Goal: Find contact information: Find contact information

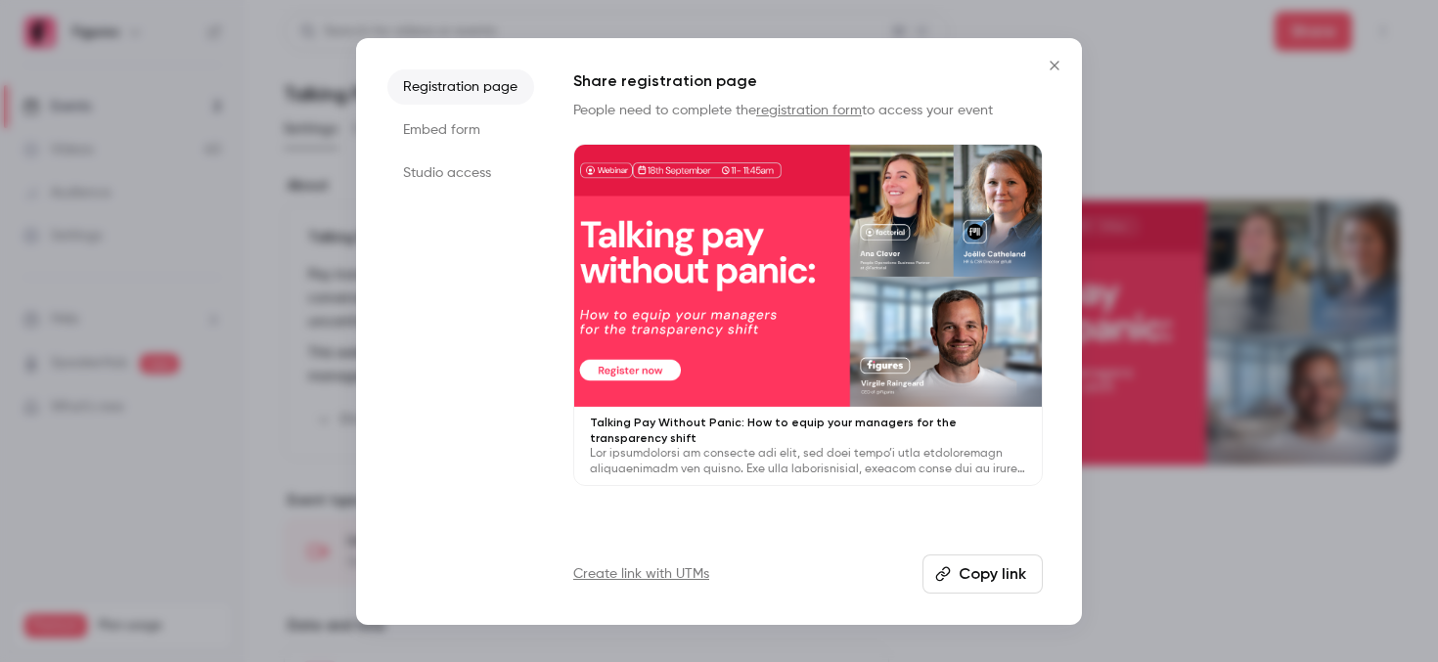
click at [1059, 72] on button "Close" at bounding box center [1054, 65] width 39 height 39
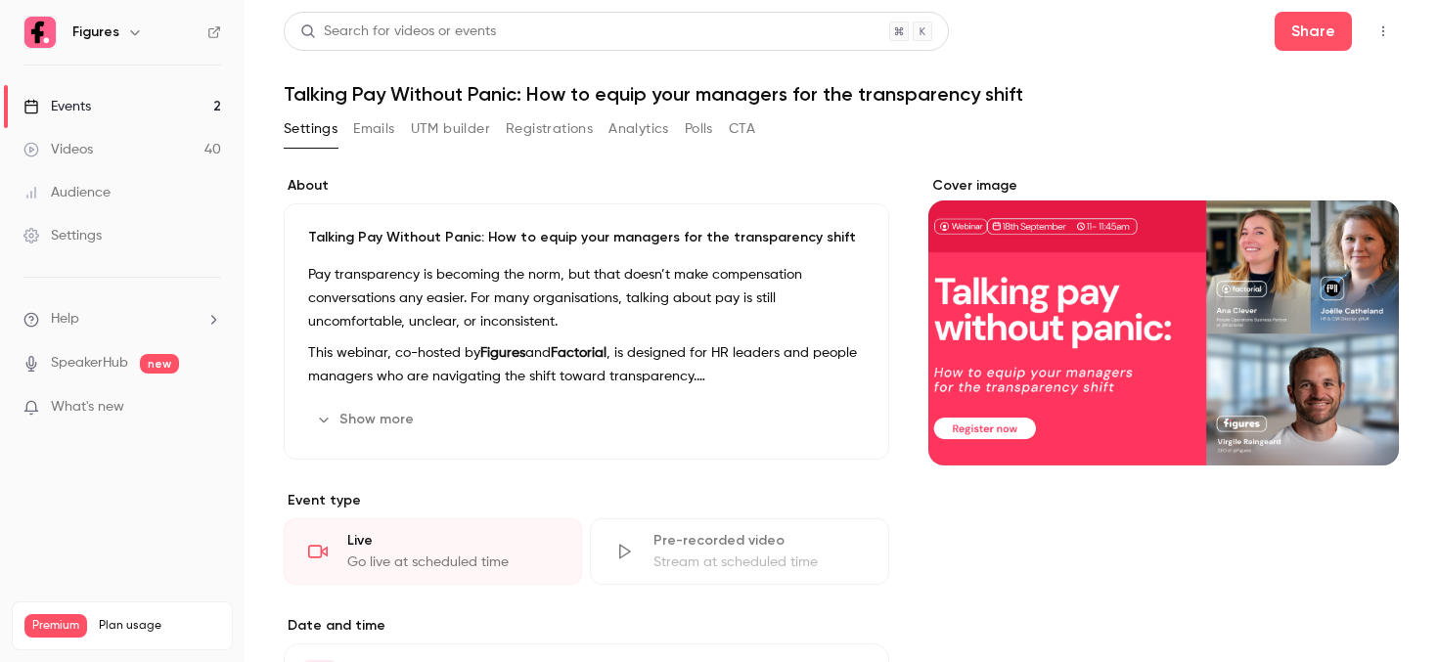
click at [141, 151] on link "Videos 40" at bounding box center [122, 149] width 245 height 43
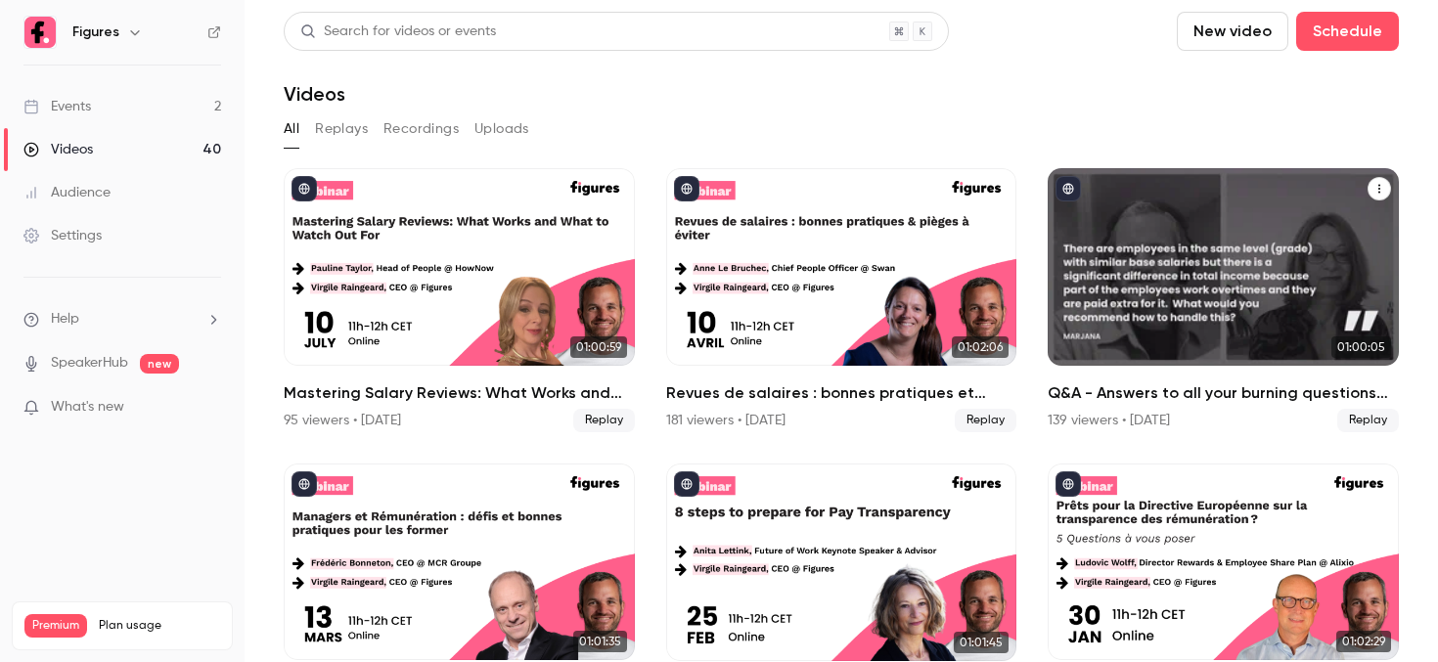
click at [1148, 319] on div "Q&A - Answers to all your burning questions about pay transparency" at bounding box center [1223, 267] width 351 height 198
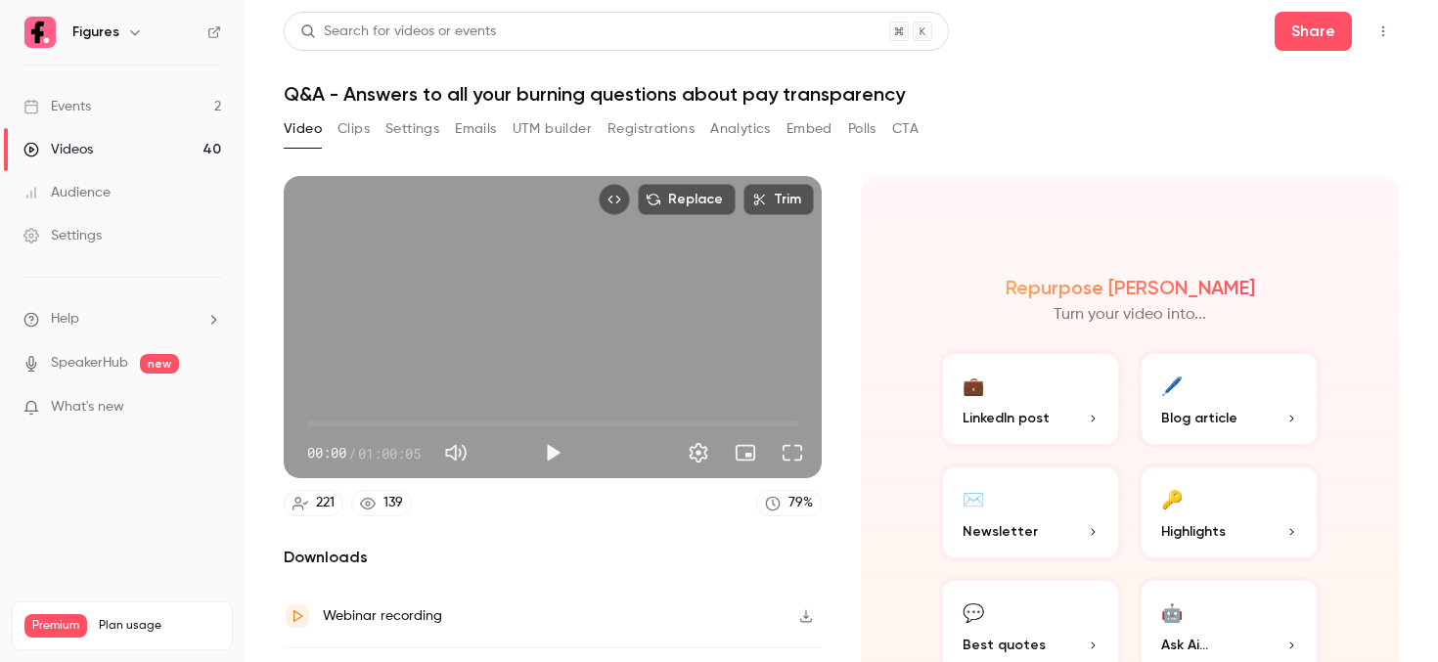
click at [623, 130] on button "Registrations" at bounding box center [651, 128] width 87 height 31
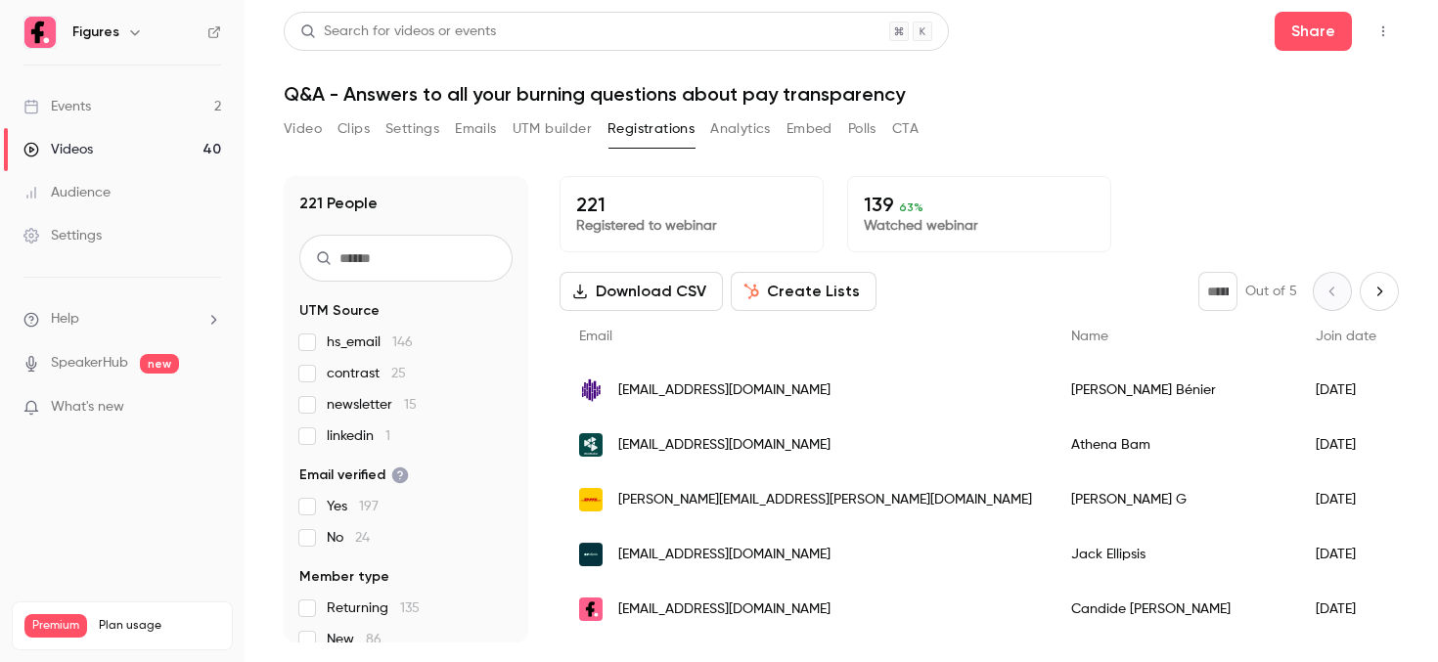
click at [681, 378] on div "[EMAIL_ADDRESS][DOMAIN_NAME]" at bounding box center [806, 390] width 492 height 55
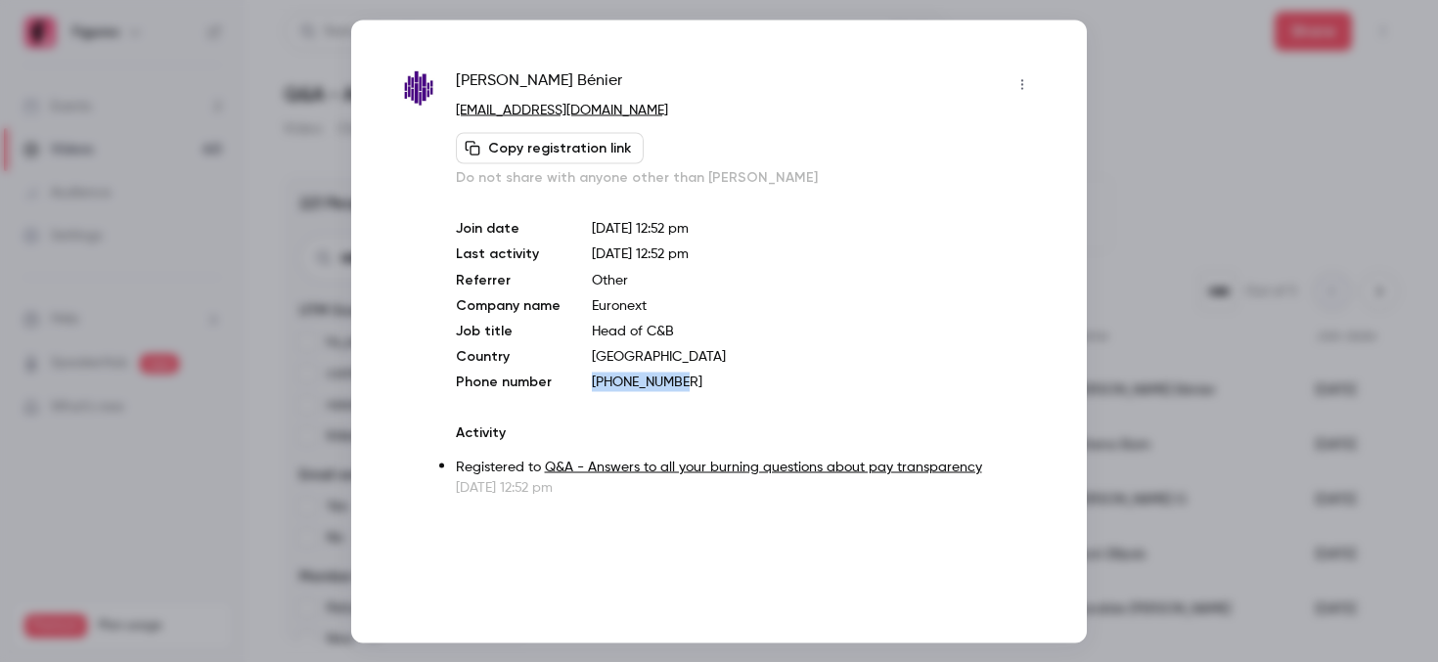
drag, startPoint x: 692, startPoint y: 385, endPoint x: 585, endPoint y: 377, distance: 107.0
click at [585, 377] on div "Join date [DATE] 12:52 pm Last activity [DATE] 12:52 pm Referrer Other Company …" at bounding box center [747, 304] width 582 height 173
copy p "[PHONE_NUMBER]"
